Goal: Information Seeking & Learning: Check status

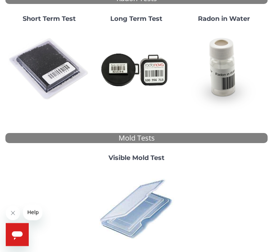
scroll to position [85, 0]
click at [14, 237] on icon "Open messaging window" at bounding box center [17, 234] width 13 height 13
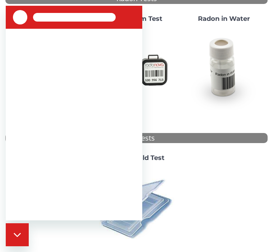
scroll to position [0, 0]
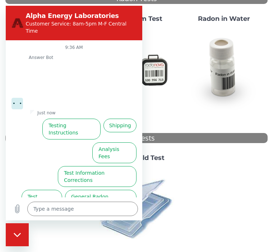
click at [231, 201] on div at bounding box center [224, 199] width 87 height 100
click at [237, 126] on div "Choose Test Type Please click on the type of test you have Radon Tests Short Te…" at bounding box center [136, 123] width 263 height 299
click at [242, 108] on img at bounding box center [224, 69] width 82 height 82
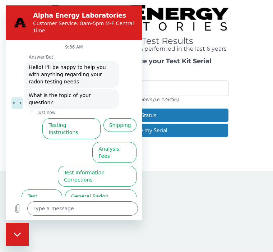
click at [263, 79] on div "Please Enter and Validate your Test Kit Serial Test Kit Serial Located on the s…" at bounding box center [136, 98] width 263 height 81
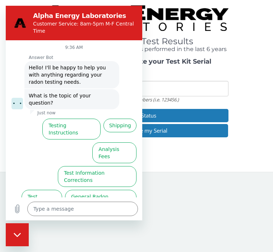
click at [219, 30] on img at bounding box center [137, 18] width 184 height 26
click at [214, 35] on div "Radon & Mold Test Results Results are only available for tests performed in the…" at bounding box center [136, 28] width 263 height 47
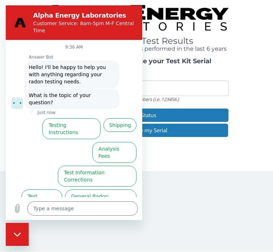
click at [252, 85] on div "Please Enter and Validate your Test Kit Serial Test Kit Serial Located on the s…" at bounding box center [136, 98] width 263 height 81
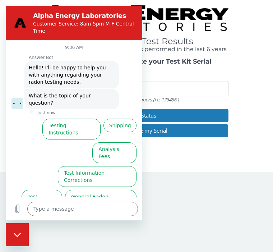
click at [24, 237] on div "Close messaging window" at bounding box center [17, 235] width 22 height 22
type textarea "x"
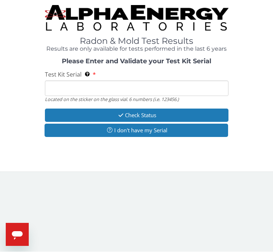
click at [127, 84] on input "Test Kit Serial Located on the sticker on the glass vial. 6 numbers (i.e. 12345…" at bounding box center [137, 88] width 184 height 15
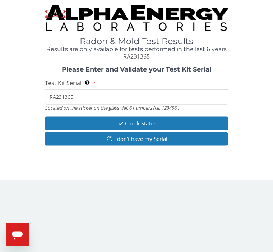
type input "RA231365"
click at [197, 121] on button "Check Status" at bounding box center [137, 123] width 184 height 13
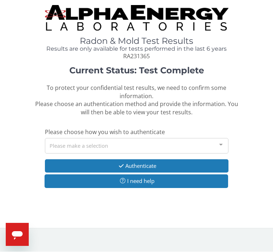
click at [201, 162] on button "Authenticate" at bounding box center [137, 166] width 184 height 13
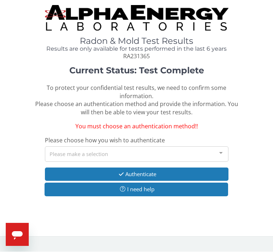
click at [223, 148] on div at bounding box center [221, 154] width 14 height 14
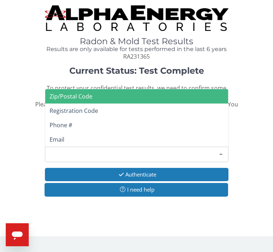
click at [196, 154] on div "Please make a selection" at bounding box center [137, 154] width 184 height 15
click at [226, 153] on div at bounding box center [221, 154] width 14 height 14
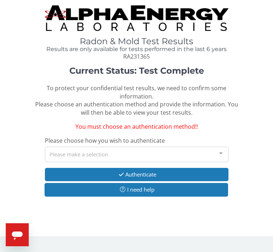
click at [54, 151] on div "Please make a selection" at bounding box center [137, 154] width 184 height 15
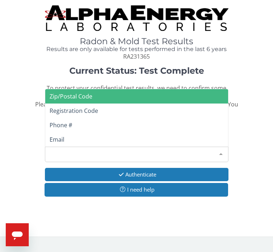
click at [56, 138] on span "Email" at bounding box center [57, 140] width 15 height 8
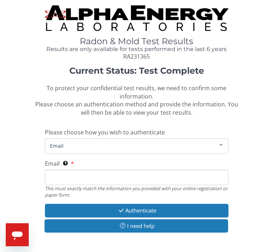
click at [191, 180] on input "Email This must exactly match the information you provided with your online reg…" at bounding box center [137, 177] width 184 height 15
type input "[EMAIL_ADDRESS][DOMAIN_NAME]"
click at [189, 207] on button "Authenticate" at bounding box center [137, 210] width 184 height 13
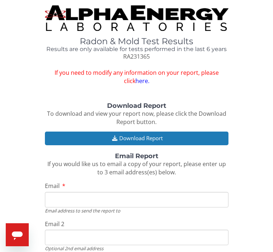
click at [171, 137] on button "Download Report" at bounding box center [137, 138] width 184 height 13
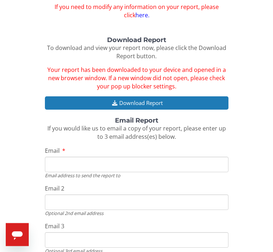
scroll to position [66, 0]
click at [183, 160] on input "Email" at bounding box center [137, 164] width 184 height 15
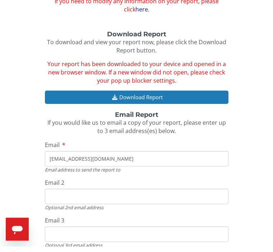
scroll to position [80, 0]
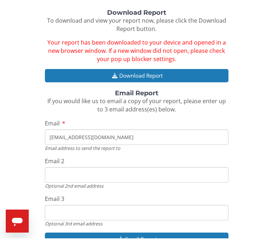
type input "[EMAIL_ADDRESS][DOMAIN_NAME]"
click at [170, 246] on button "Email Report" at bounding box center [137, 252] width 184 height 13
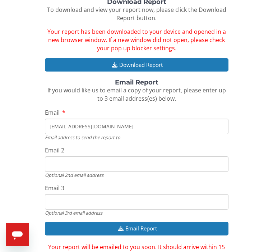
scroll to position [117, 0]
